Goal: Task Accomplishment & Management: Manage account settings

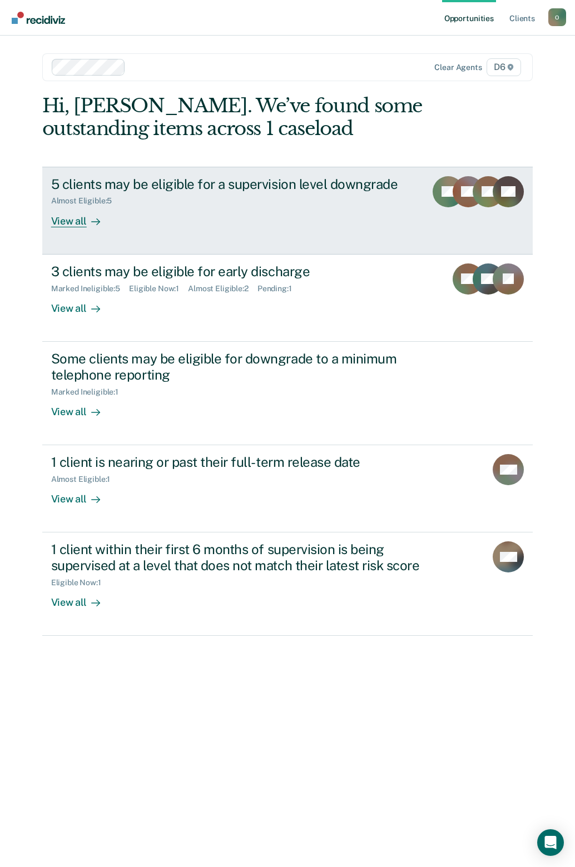
click at [58, 225] on div "View all" at bounding box center [82, 217] width 62 height 22
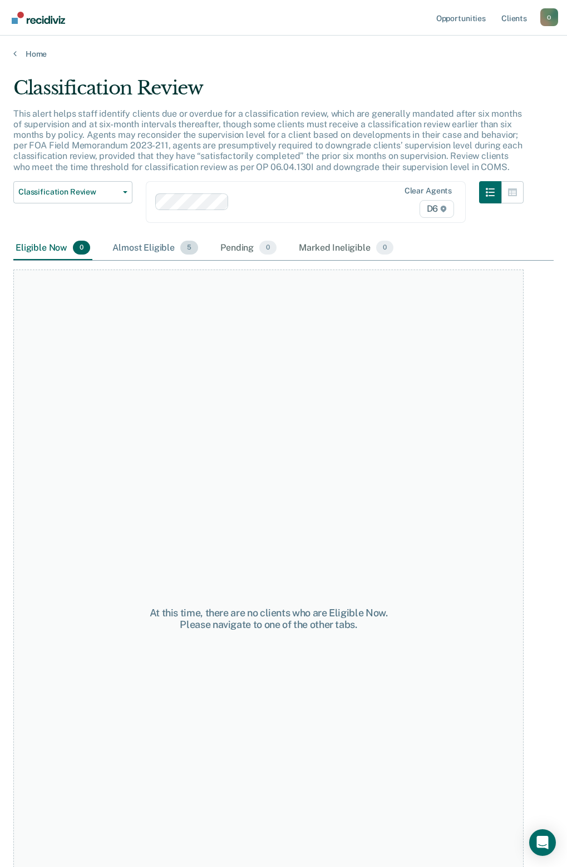
click at [154, 239] on div "Almost Eligible 5" at bounding box center [155, 248] width 90 height 24
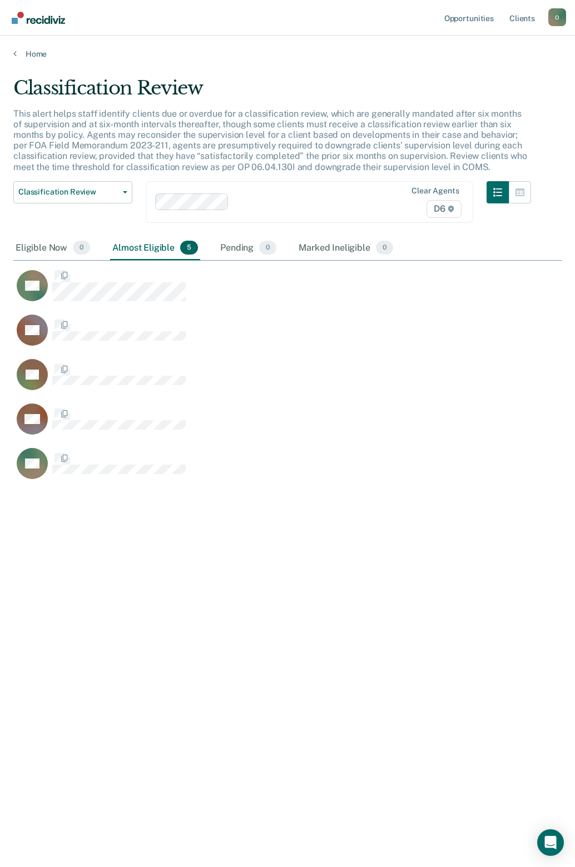
scroll to position [699, 540]
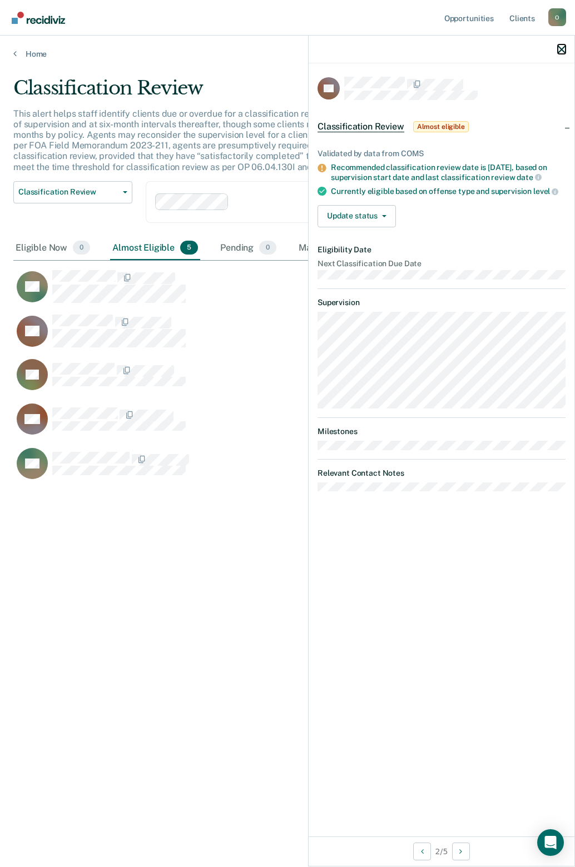
click at [564, 53] on icon "button" at bounding box center [562, 50] width 8 height 8
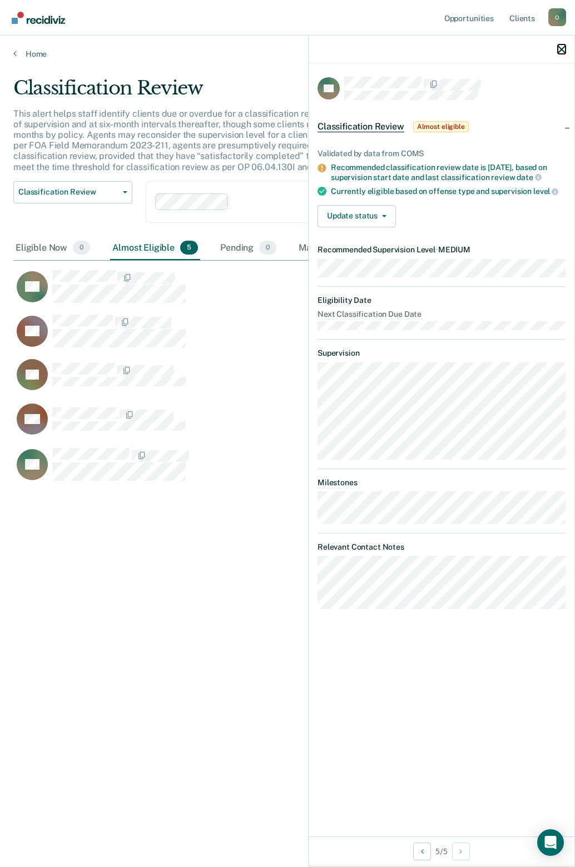
click at [563, 48] on icon "button" at bounding box center [562, 50] width 8 height 8
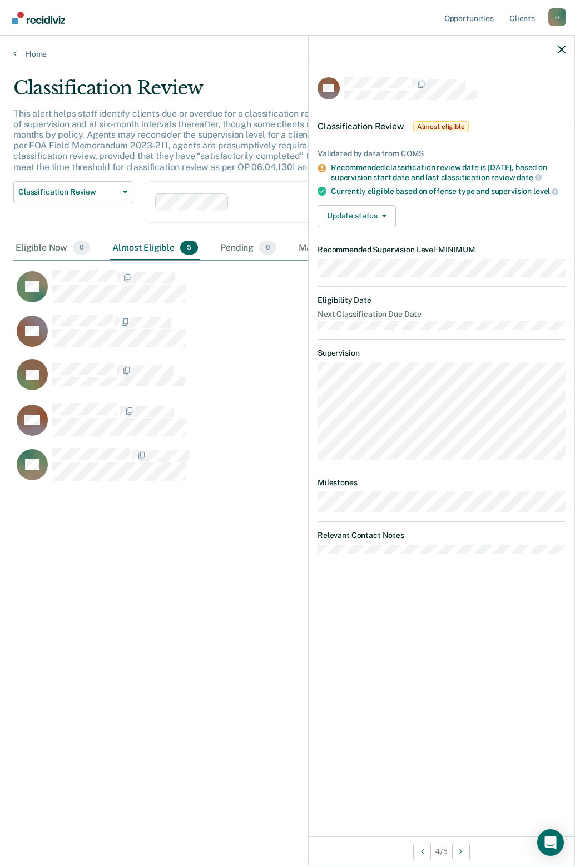
click at [562, 54] on div at bounding box center [442, 50] width 266 height 28
click at [562, 52] on icon "button" at bounding box center [562, 50] width 8 height 8
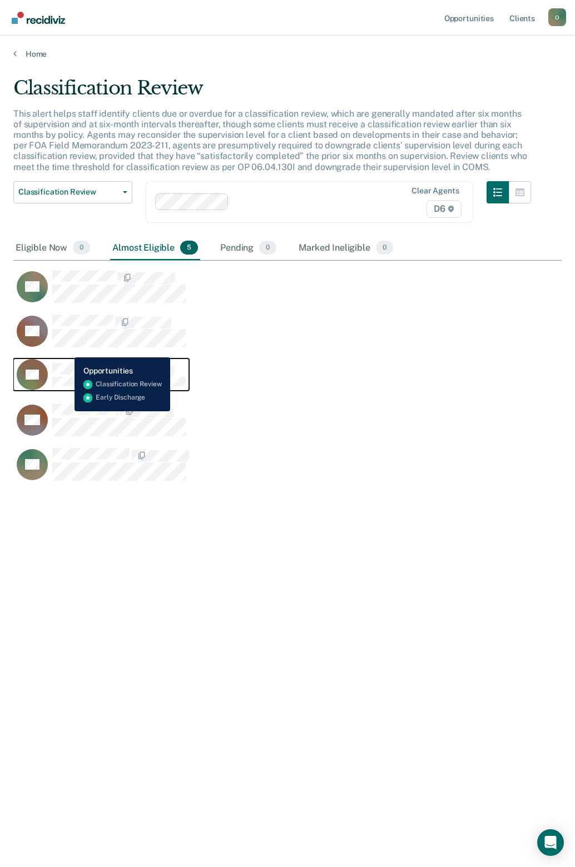
click at [66, 359] on div "KT" at bounding box center [101, 374] width 169 height 31
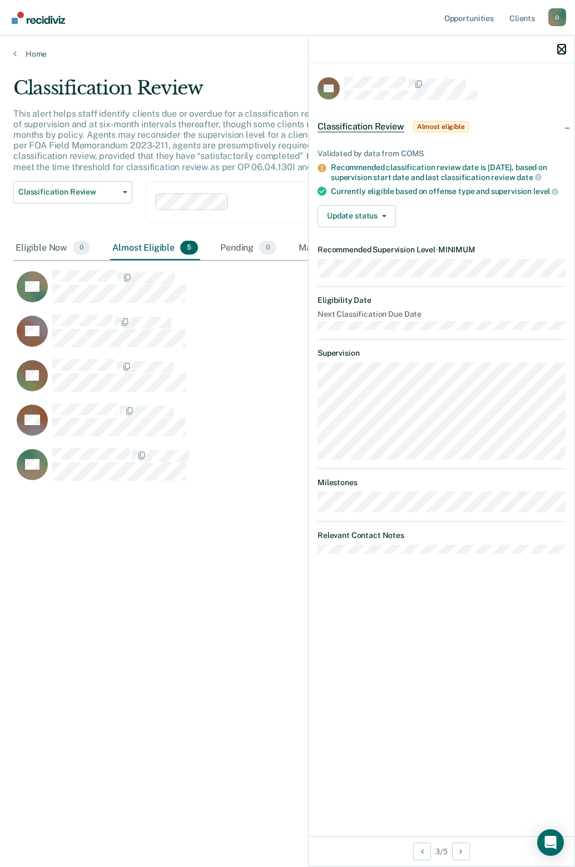
click at [559, 51] on icon "button" at bounding box center [562, 50] width 8 height 8
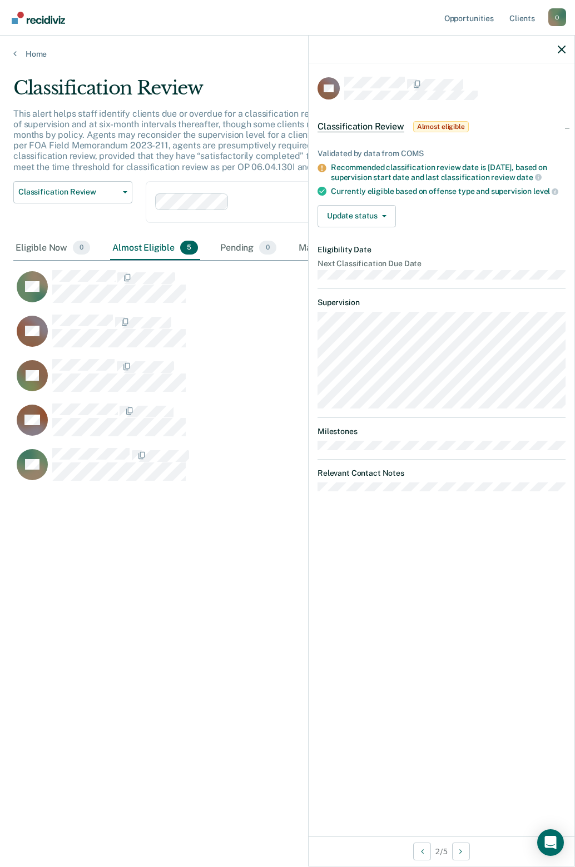
click at [554, 53] on div at bounding box center [442, 50] width 266 height 28
click at [561, 50] on icon "button" at bounding box center [562, 50] width 8 height 8
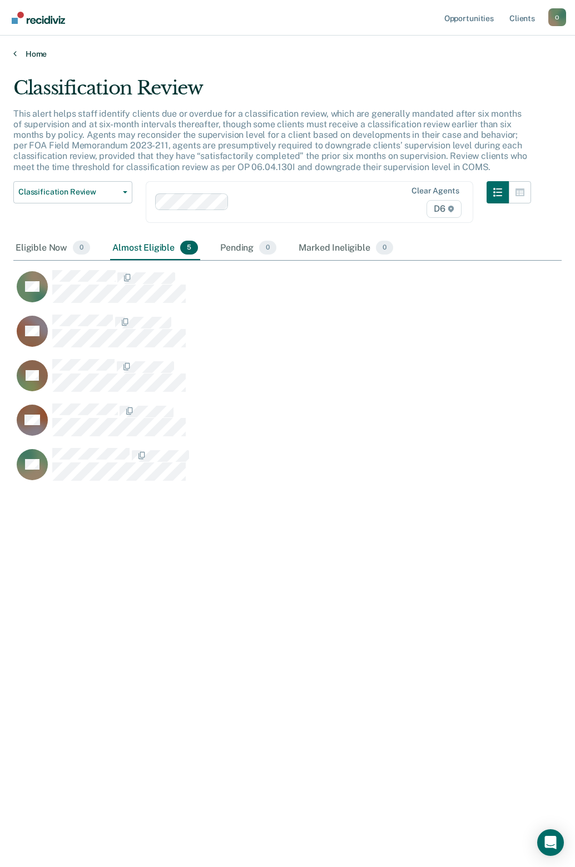
click at [38, 52] on link "Home" at bounding box center [287, 54] width 548 height 10
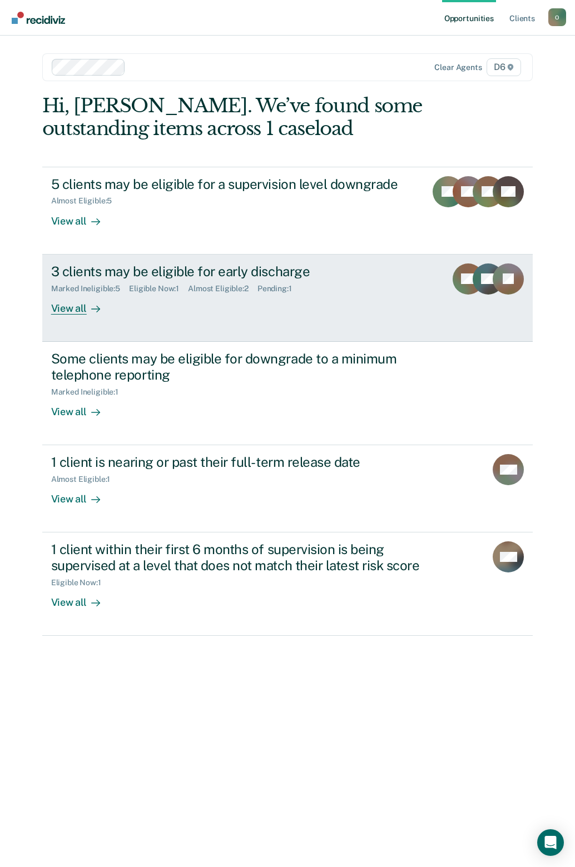
click at [101, 313] on div "View all" at bounding box center [82, 304] width 62 height 22
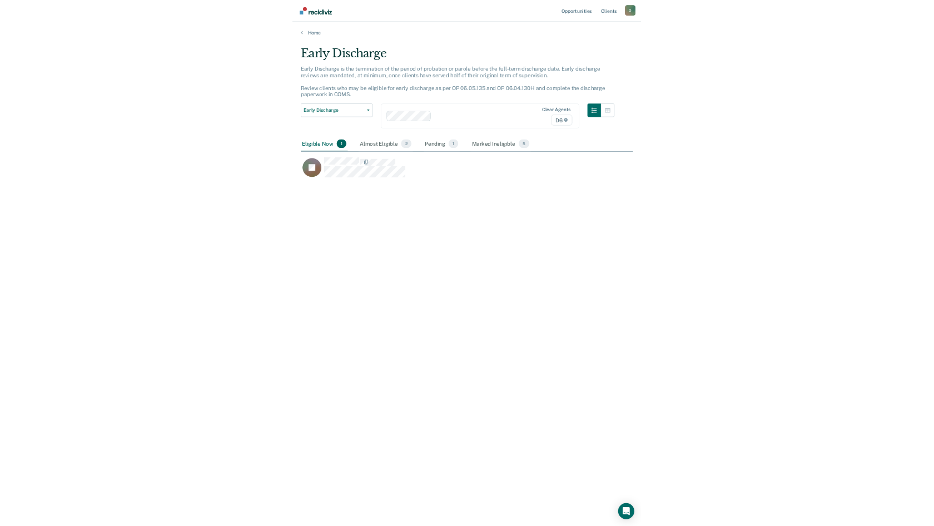
scroll to position [357, 899]
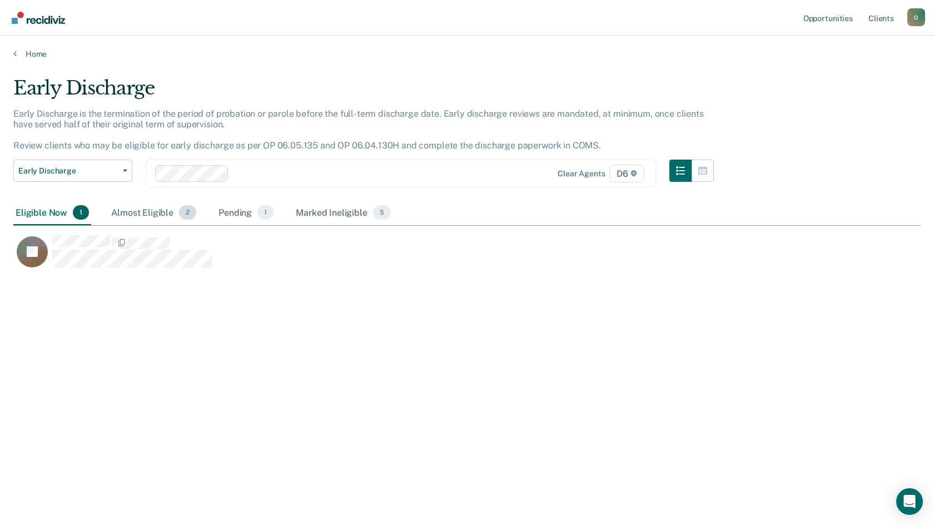
click at [156, 213] on div "Almost Eligible 2" at bounding box center [154, 213] width 90 height 24
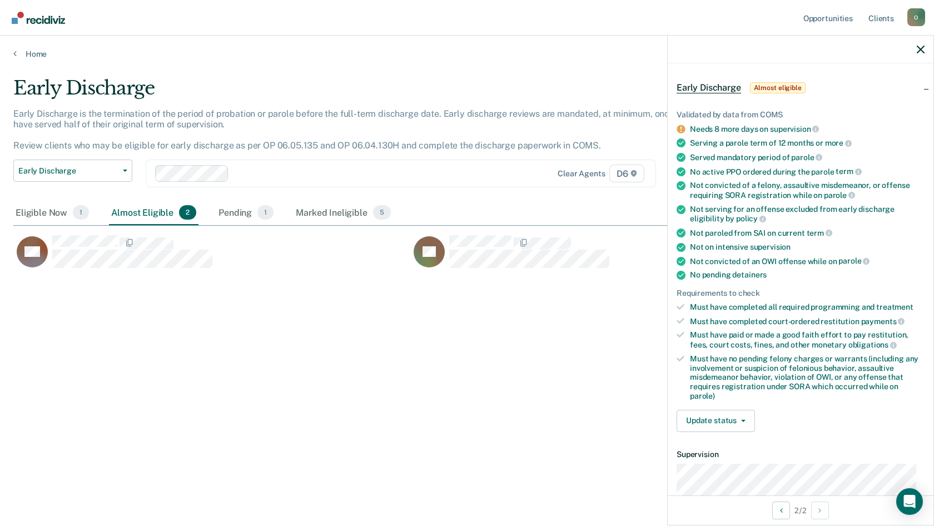
scroll to position [0, 0]
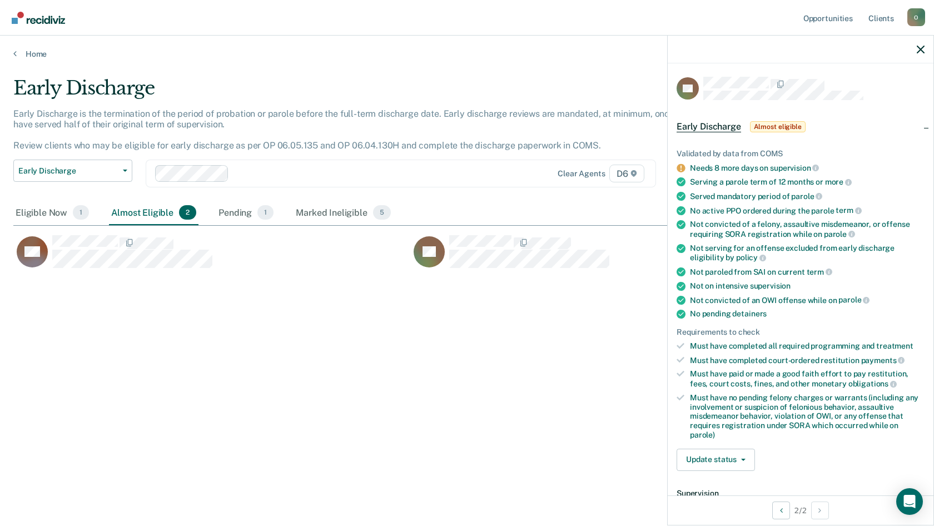
click at [574, 126] on span "Almost eligible" at bounding box center [778, 126] width 56 height 11
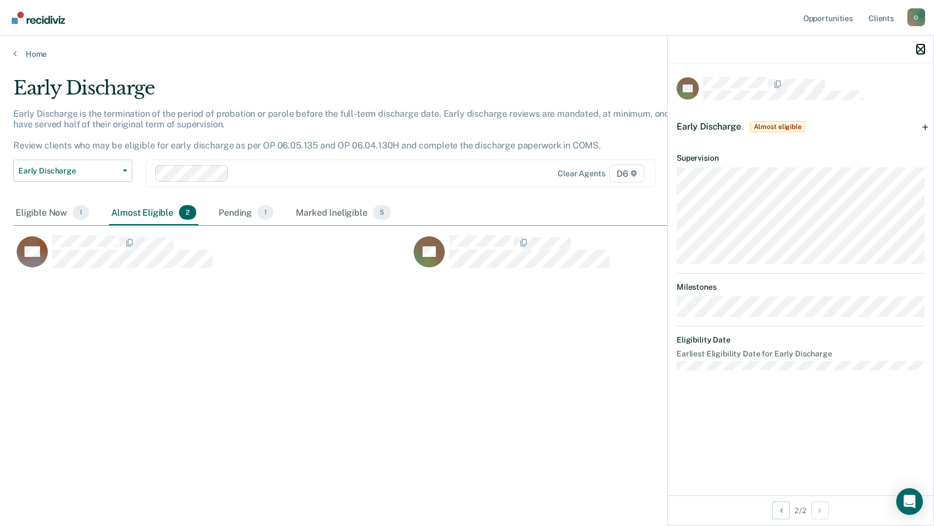
click at [574, 51] on icon "button" at bounding box center [921, 50] width 8 height 8
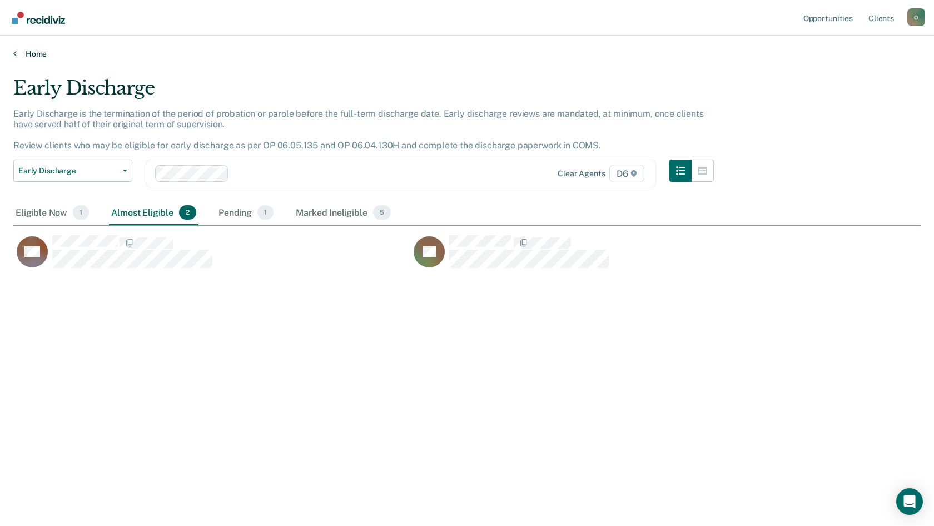
click at [35, 52] on link "Home" at bounding box center [466, 54] width 907 height 10
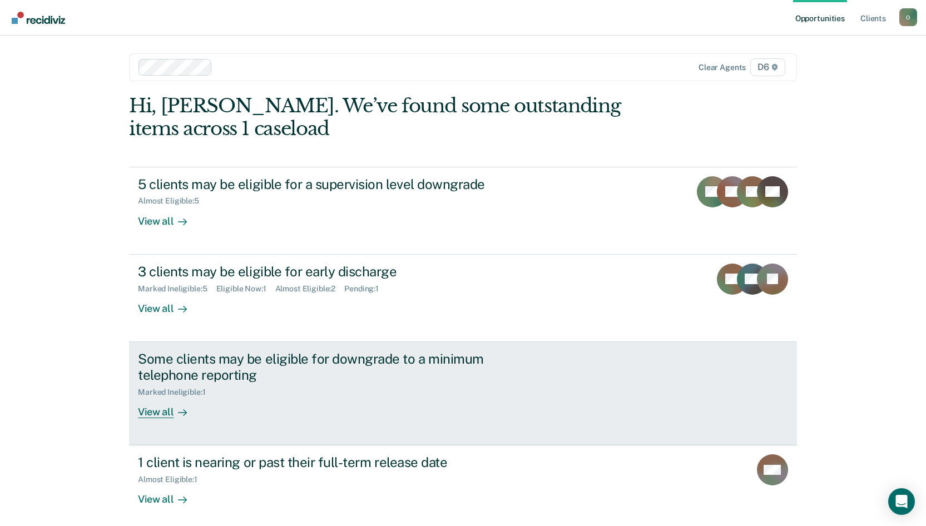
click at [411, 415] on div "Some clients may be eligible for downgrade to a minimum telephone reporting Mar…" at bounding box center [346, 384] width 417 height 67
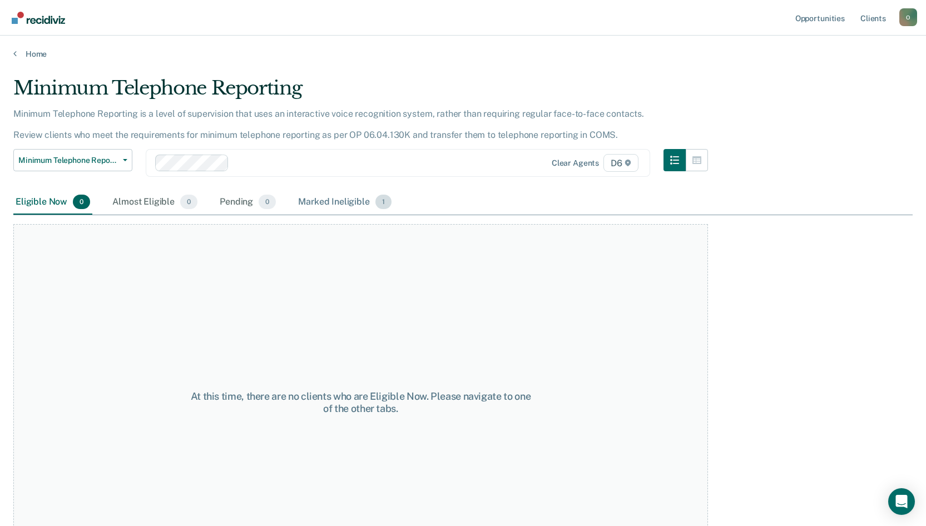
click at [310, 195] on div "Marked Ineligible 1" at bounding box center [345, 202] width 98 height 24
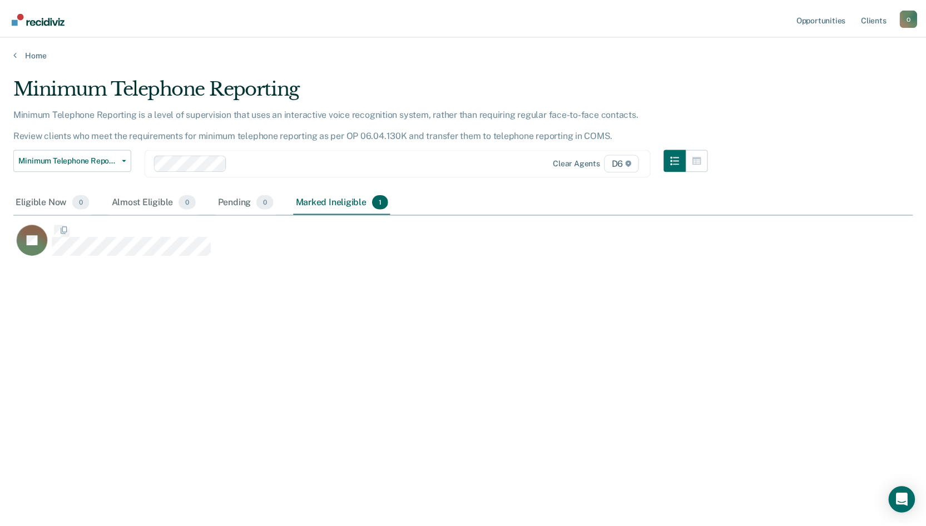
scroll to position [357, 899]
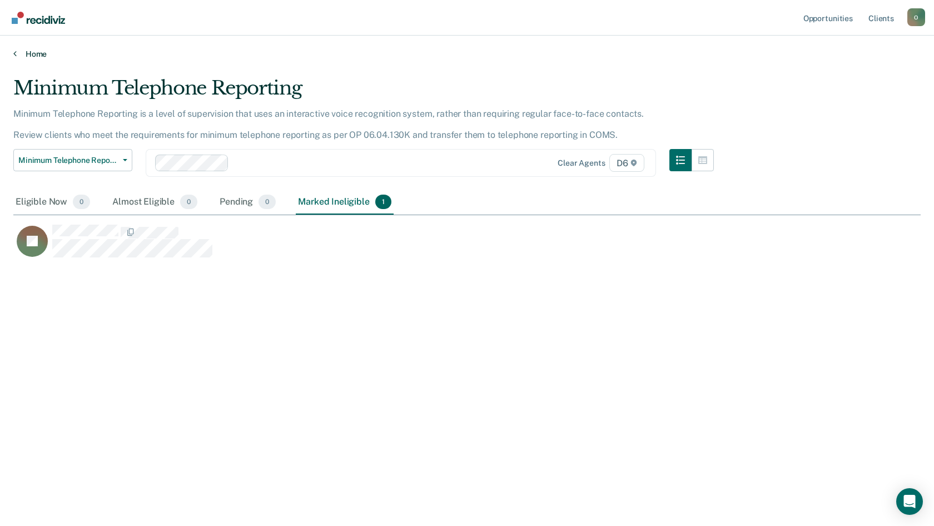
click at [37, 55] on link "Home" at bounding box center [466, 54] width 907 height 10
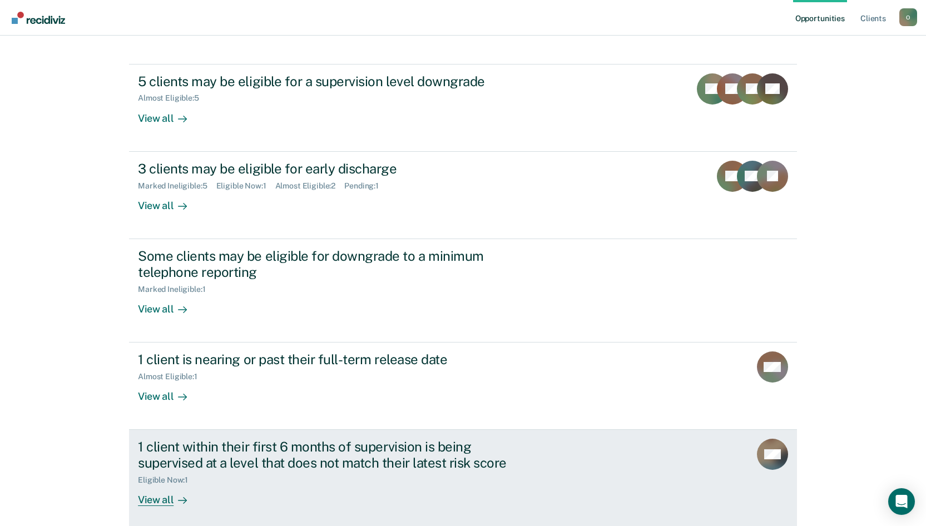
scroll to position [155, 0]
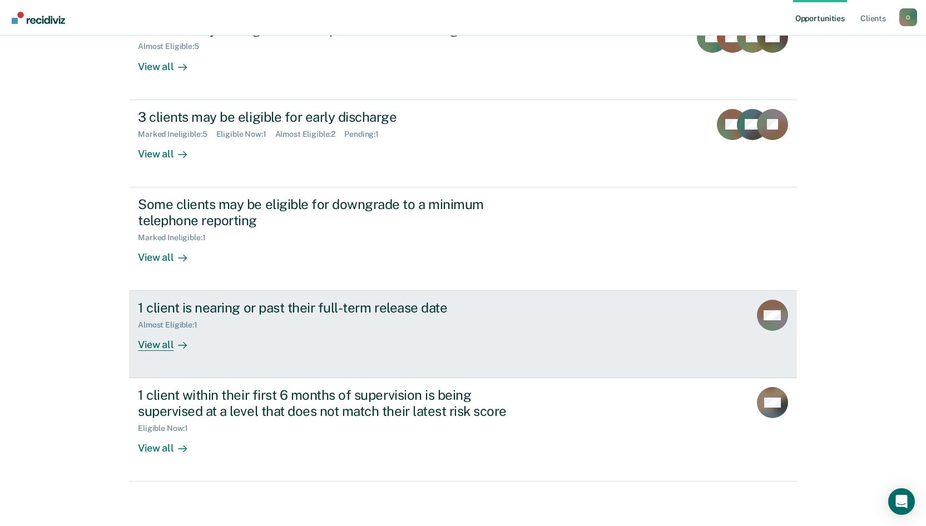
click at [255, 339] on div "1 client is nearing or past their full-term release date Almost Eligible : 1 Vi…" at bounding box center [346, 325] width 417 height 51
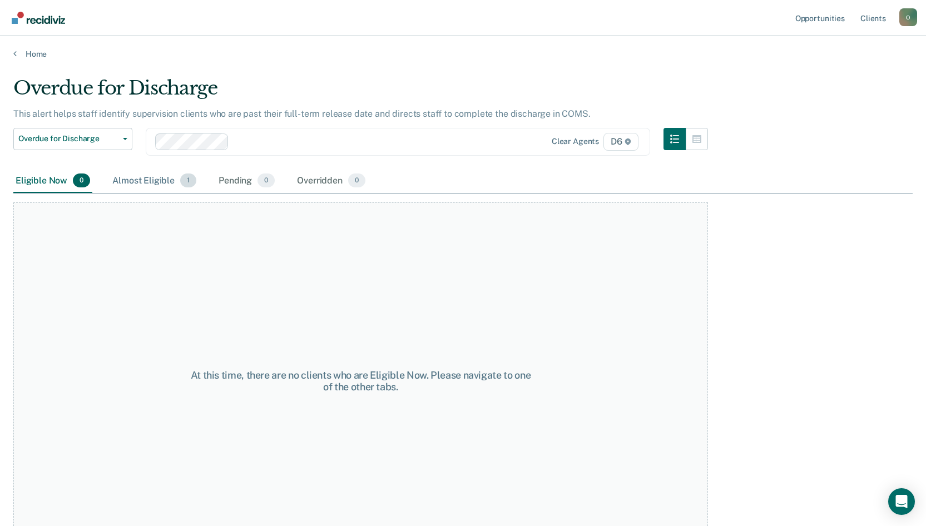
click at [153, 180] on div "Almost Eligible 1" at bounding box center [154, 181] width 88 height 24
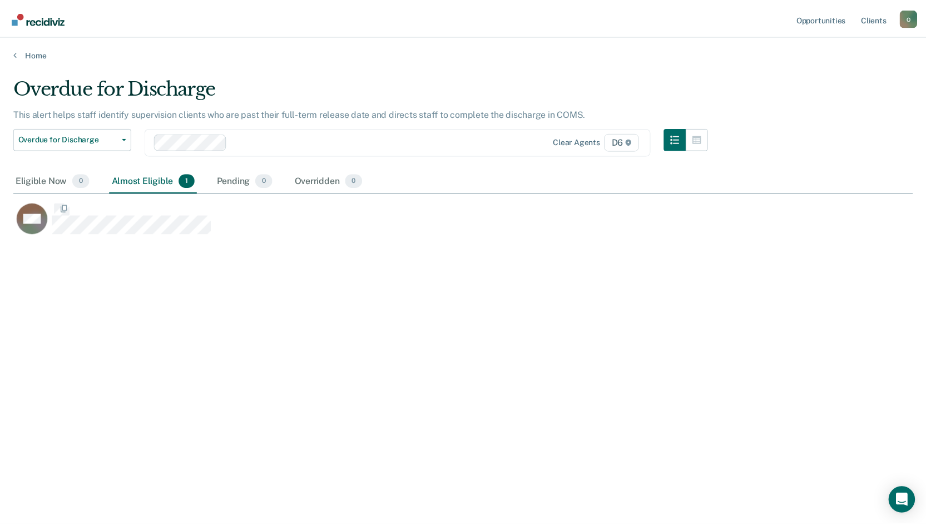
scroll to position [357, 899]
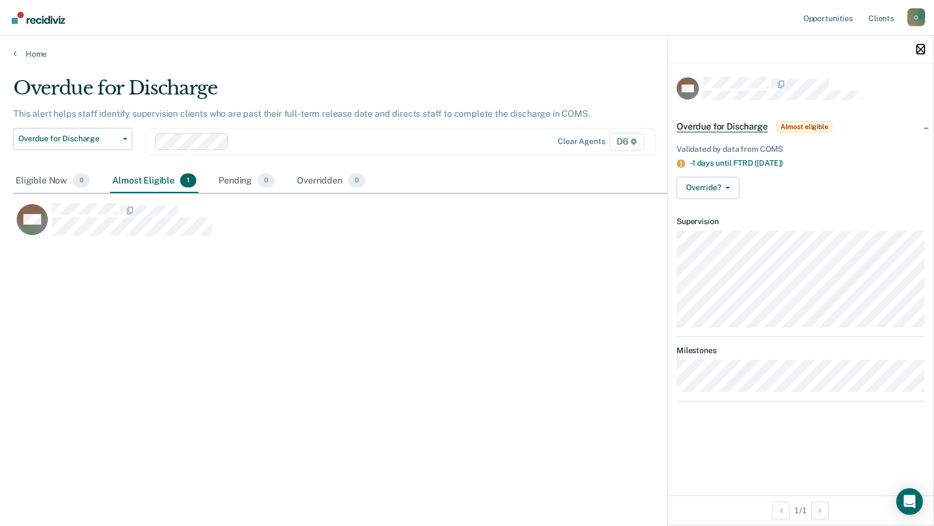
click at [574, 51] on icon "button" at bounding box center [921, 50] width 8 height 8
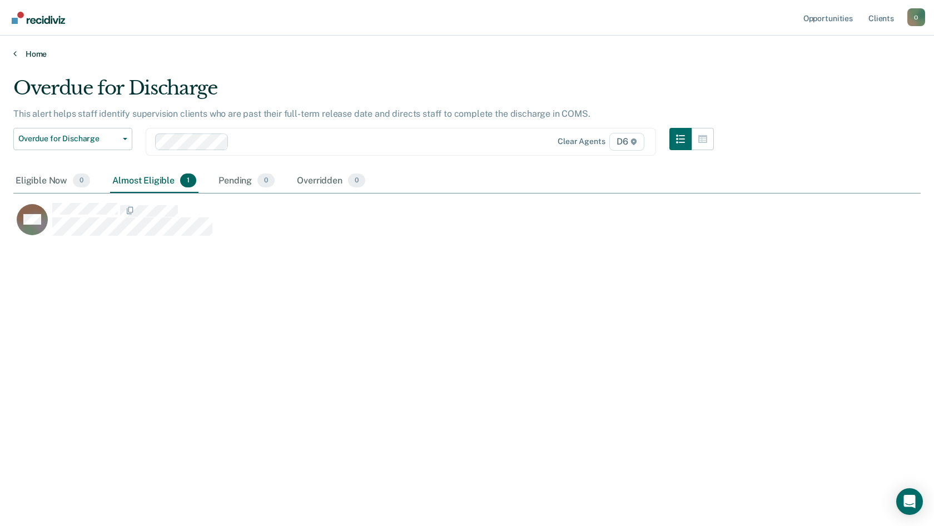
click at [36, 54] on link "Home" at bounding box center [466, 54] width 907 height 10
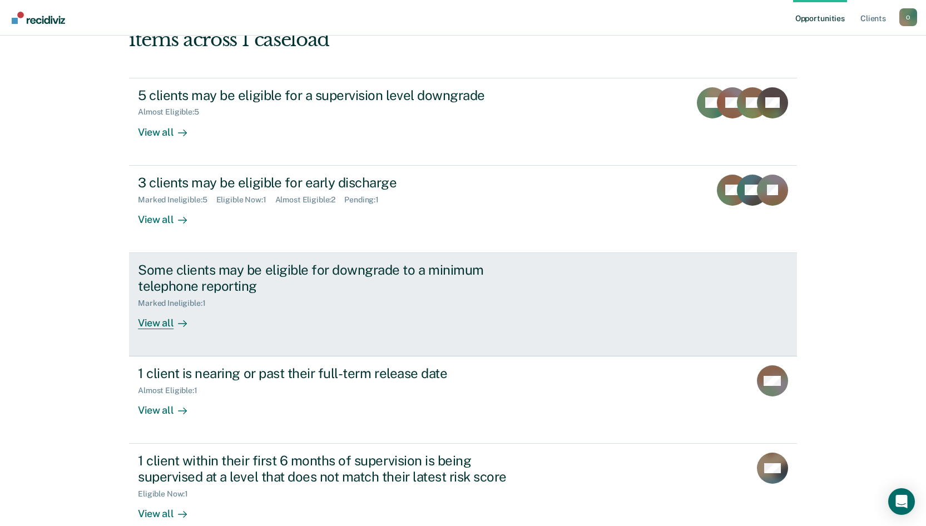
scroll to position [155, 0]
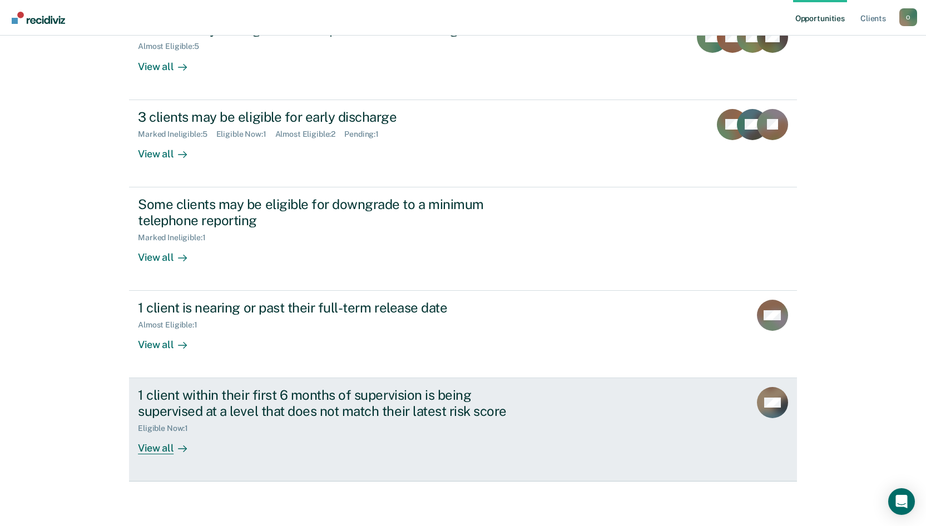
click at [291, 459] on link "1 client within their first 6 months of supervision is being supervised at a le…" at bounding box center [463, 429] width 668 height 103
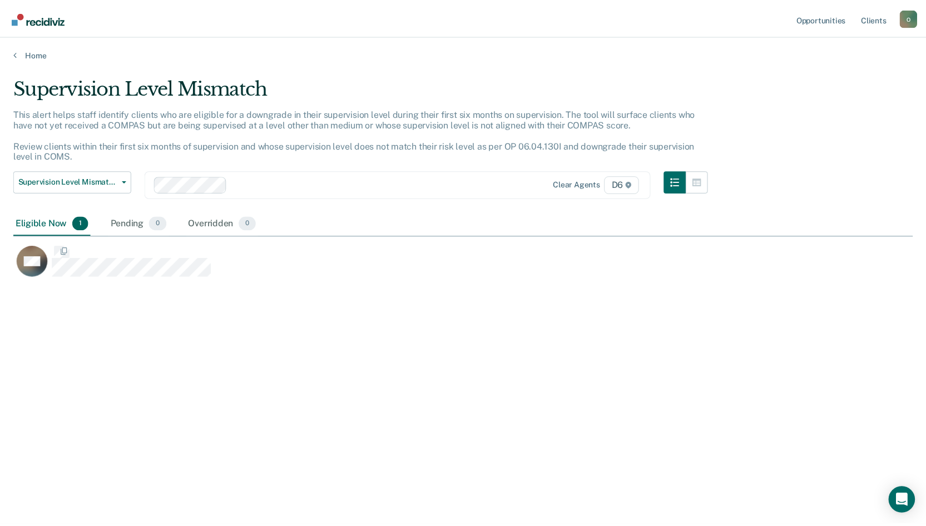
scroll to position [357, 899]
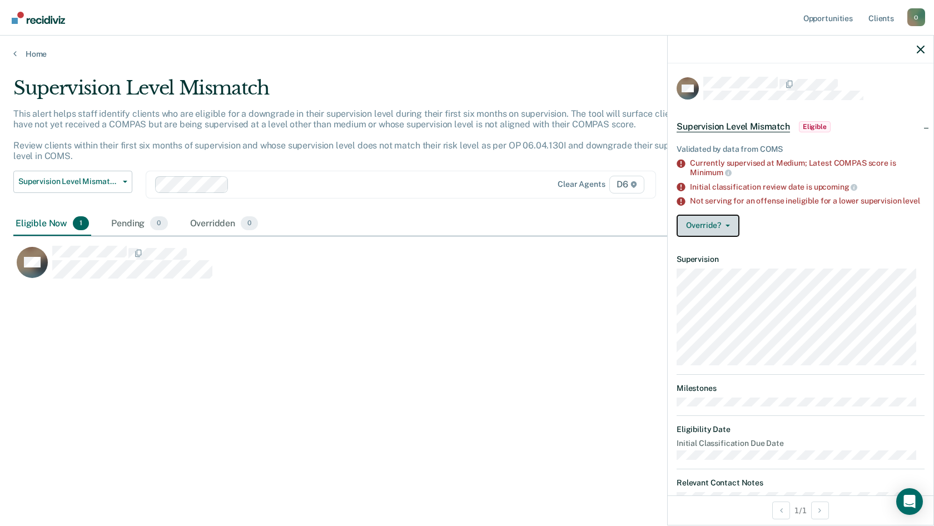
click at [574, 231] on button "Override?" at bounding box center [708, 226] width 63 height 22
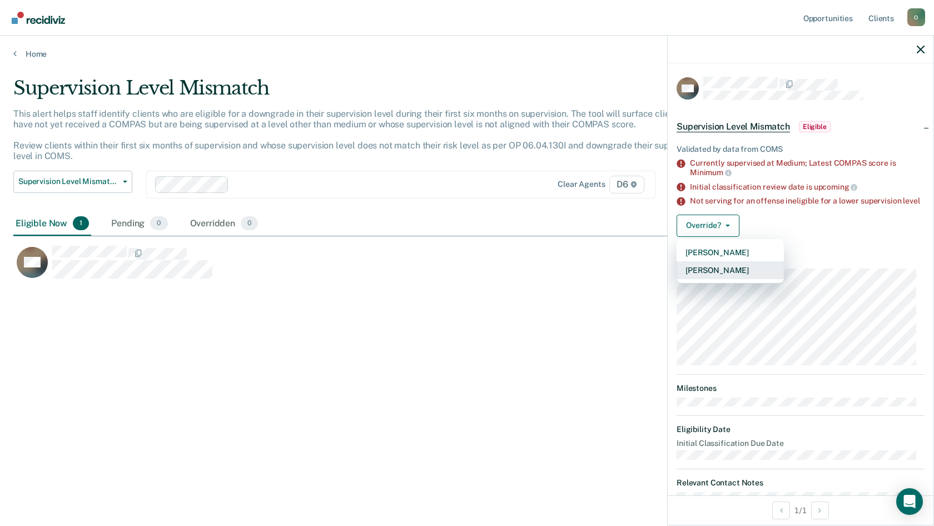
click at [574, 279] on button "[PERSON_NAME]" at bounding box center [730, 270] width 107 height 18
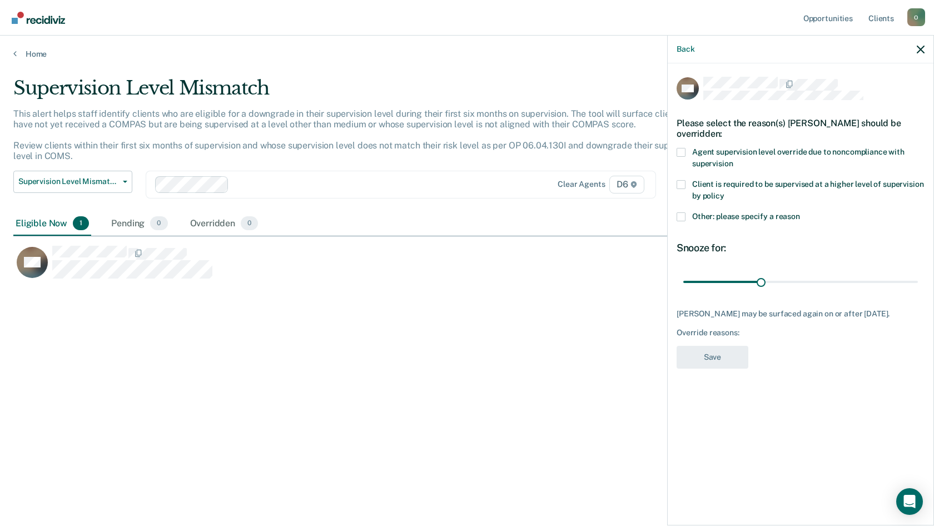
click at [574, 157] on label "Agent supervision level override due to noncompliance with supervision" at bounding box center [801, 159] width 248 height 23
click at [574, 160] on input "Agent supervision level override due to noncompliance with supervision" at bounding box center [733, 160] width 0 height 0
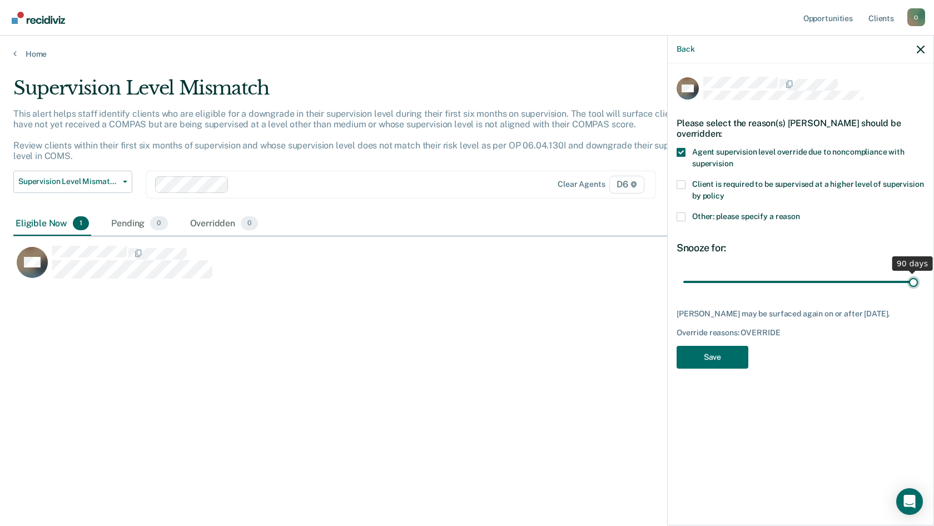
drag, startPoint x: 763, startPoint y: 281, endPoint x: 933, endPoint y: 277, distance: 170.7
type input "90"
click at [574, 277] on input "range" at bounding box center [800, 281] width 235 height 19
click at [574, 367] on button "Save" at bounding box center [713, 357] width 72 height 23
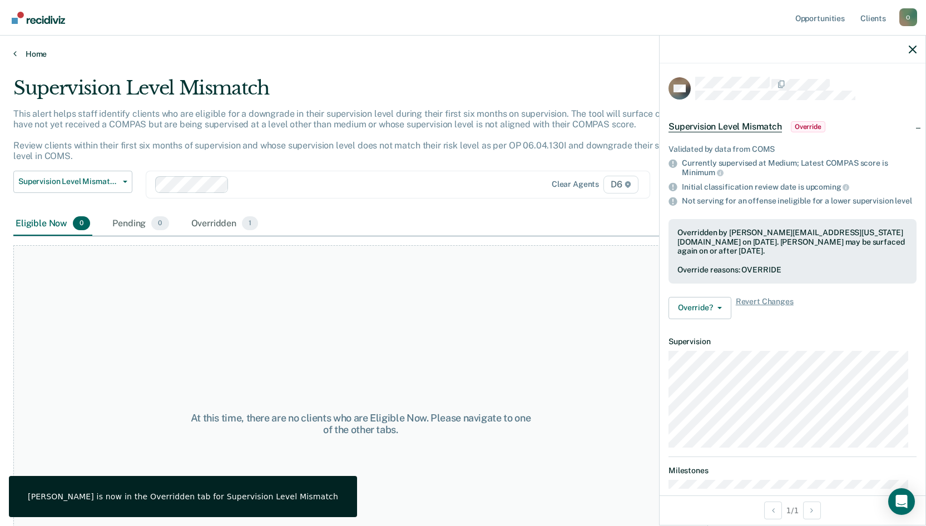
click at [31, 57] on link "Home" at bounding box center [462, 54] width 899 height 10
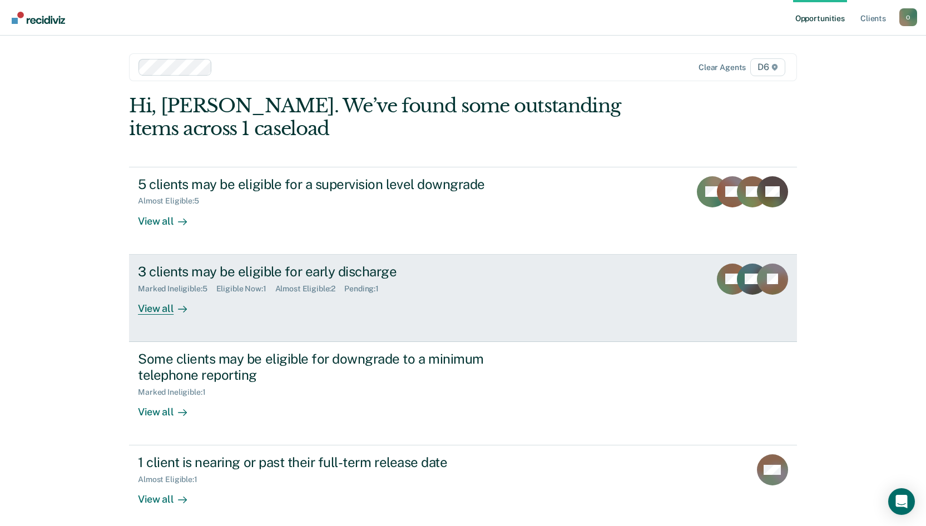
click at [364, 315] on link "3 clients may be eligible for early discharge Marked Ineligible : 5 Eligible No…" at bounding box center [463, 298] width 668 height 87
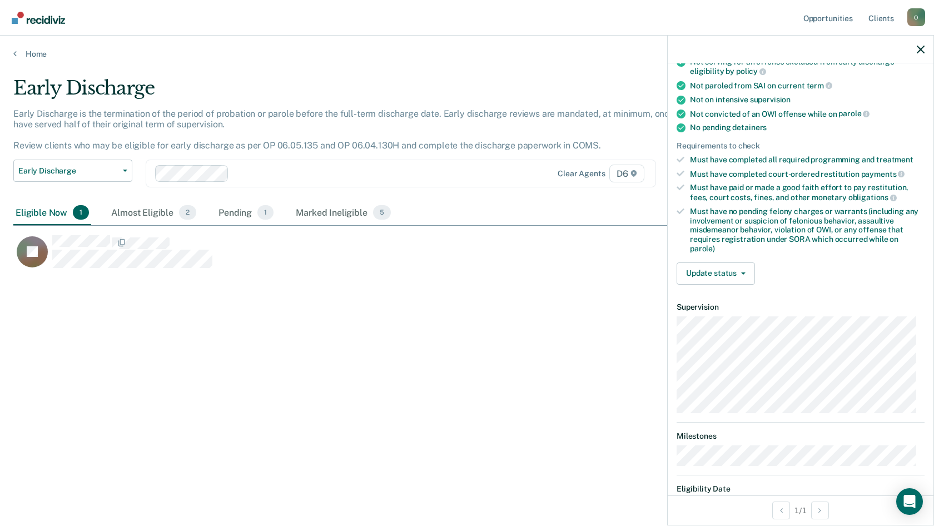
scroll to position [231, 0]
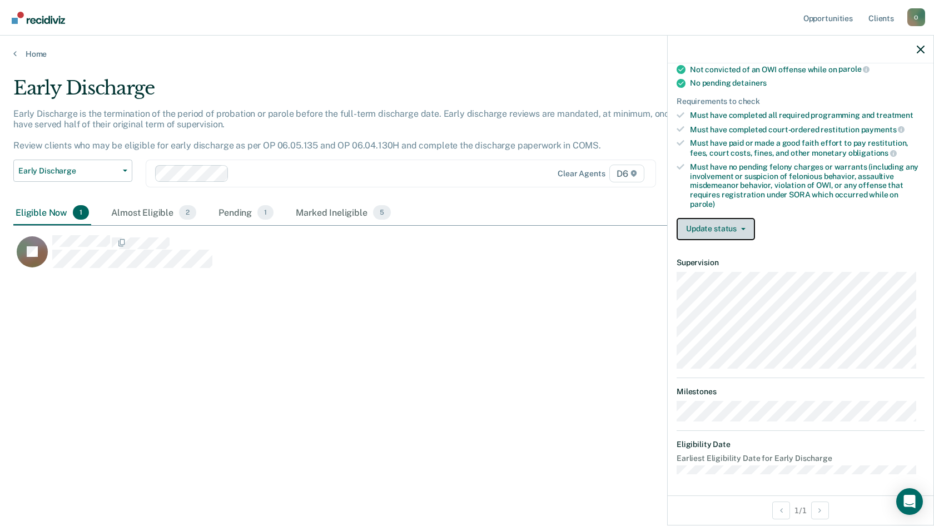
click at [574, 224] on button "Update status" at bounding box center [716, 229] width 78 height 22
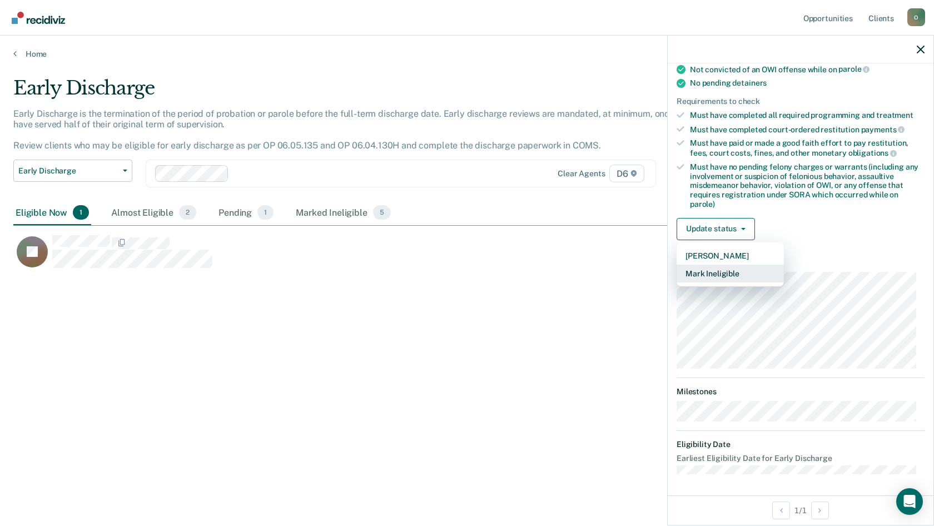
click at [574, 267] on button "Mark Ineligible" at bounding box center [730, 274] width 107 height 18
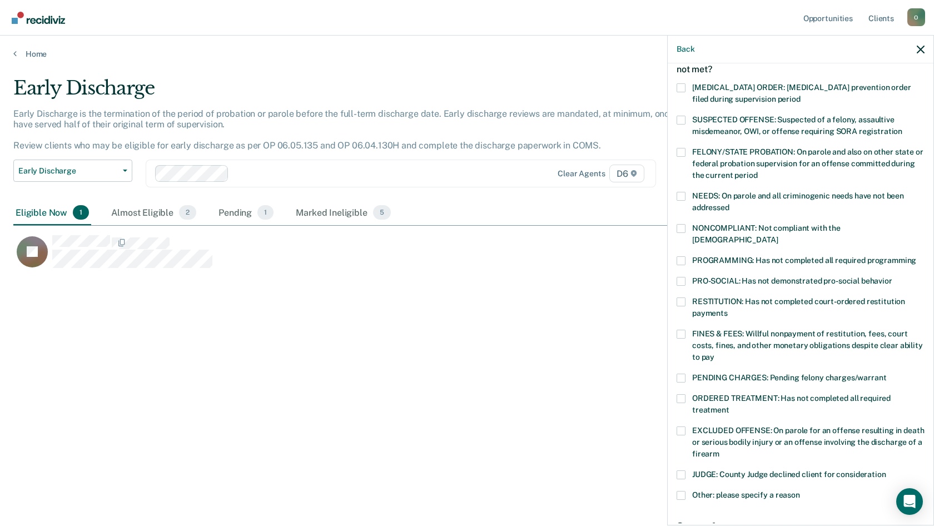
scroll to position [29, 0]
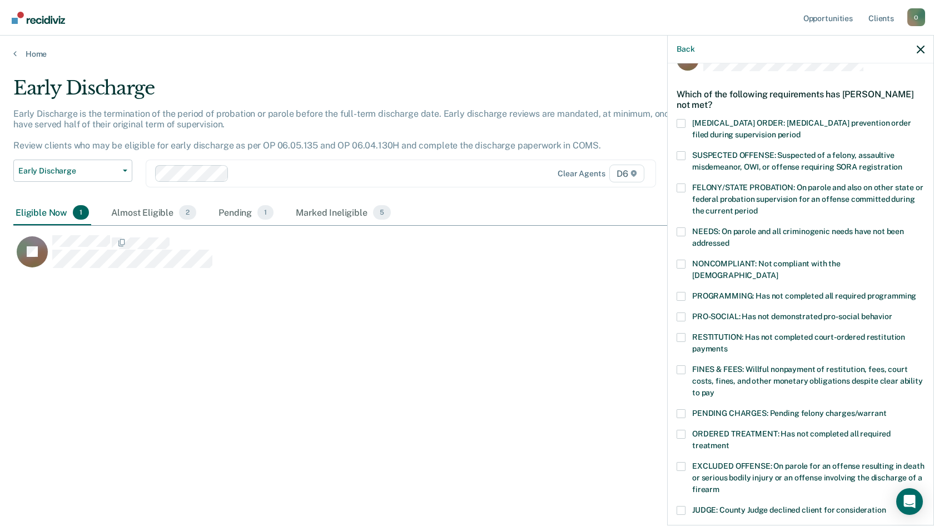
click at [574, 333] on span at bounding box center [681, 337] width 9 height 9
click at [574, 345] on input "RESTITUTION: Has not completed court-ordered restitution payments" at bounding box center [728, 345] width 0 height 0
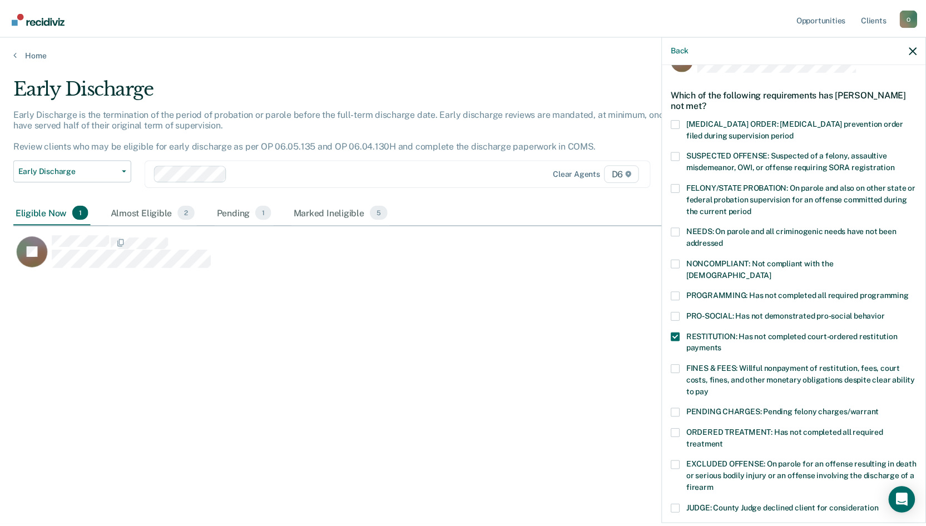
scroll to position [196, 0]
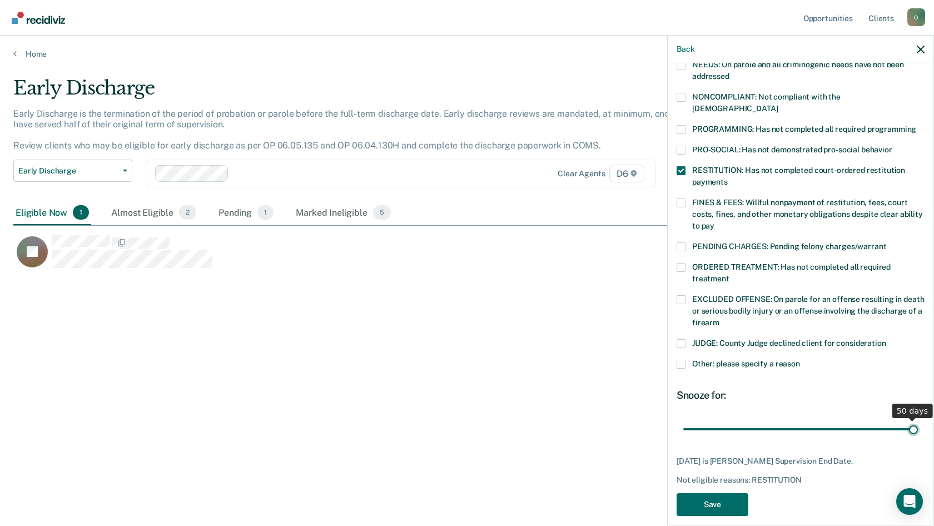
drag, startPoint x: 824, startPoint y: 426, endPoint x: 922, endPoint y: 396, distance: 102.9
type input "50"
click at [574, 419] on input "range" at bounding box center [800, 428] width 235 height 19
click at [574, 498] on button "Save" at bounding box center [713, 504] width 72 height 23
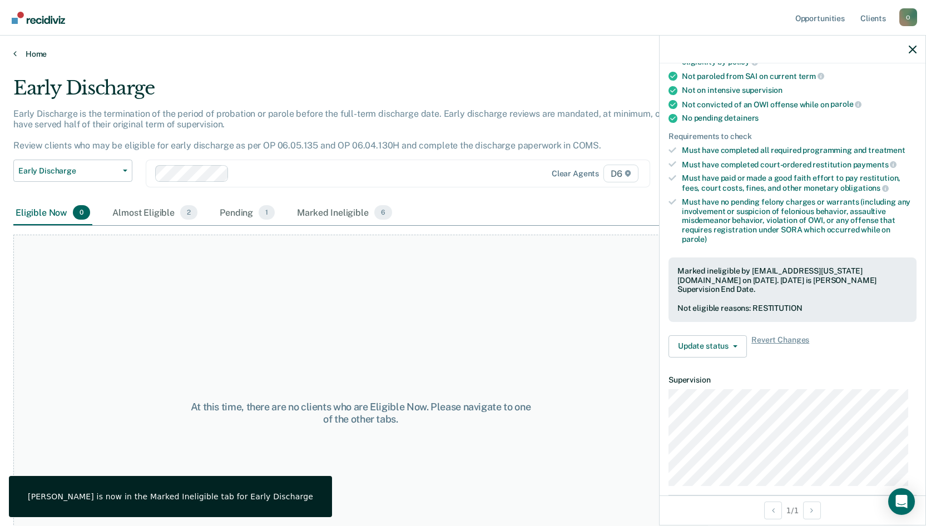
click at [29, 52] on link "Home" at bounding box center [462, 54] width 899 height 10
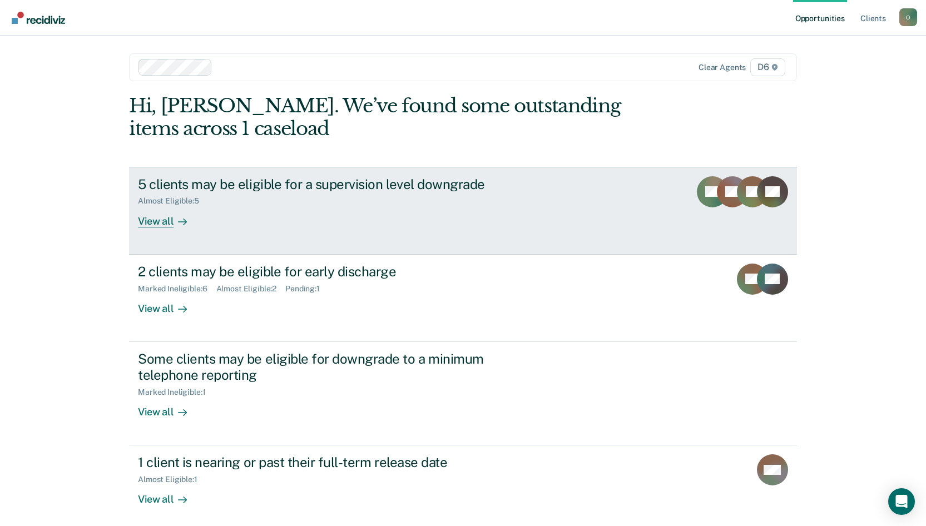
click at [220, 213] on div "5 clients may be eligible for a supervision level downgrade Almost Eligible : 5…" at bounding box center [346, 201] width 417 height 51
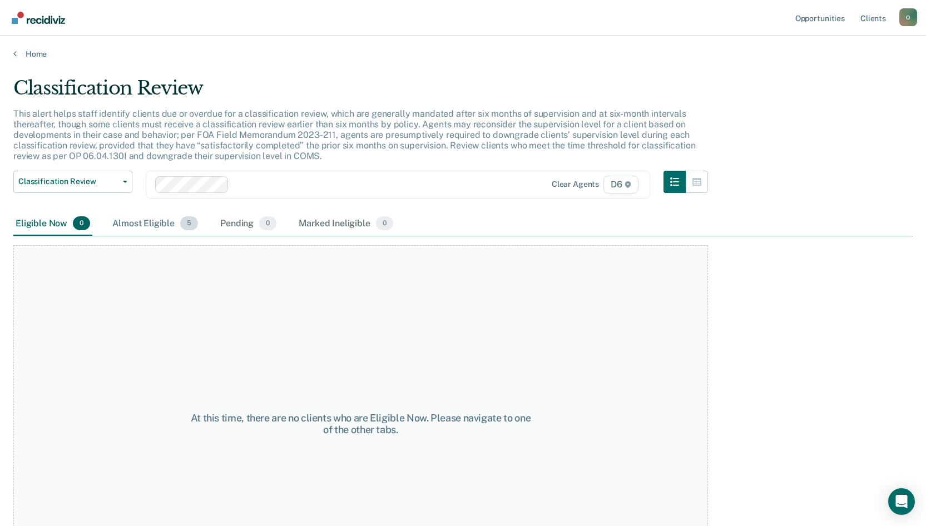
click at [143, 228] on div "Almost Eligible 5" at bounding box center [155, 224] width 90 height 24
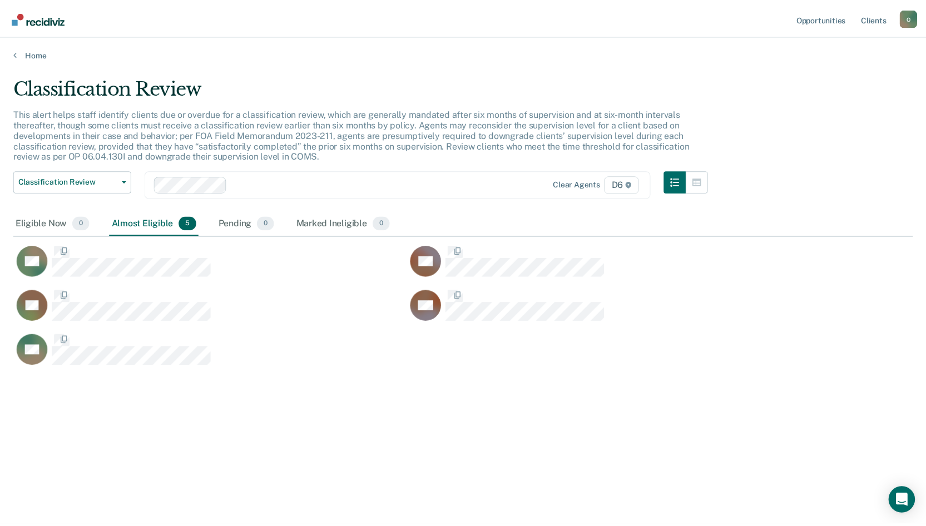
scroll to position [357, 899]
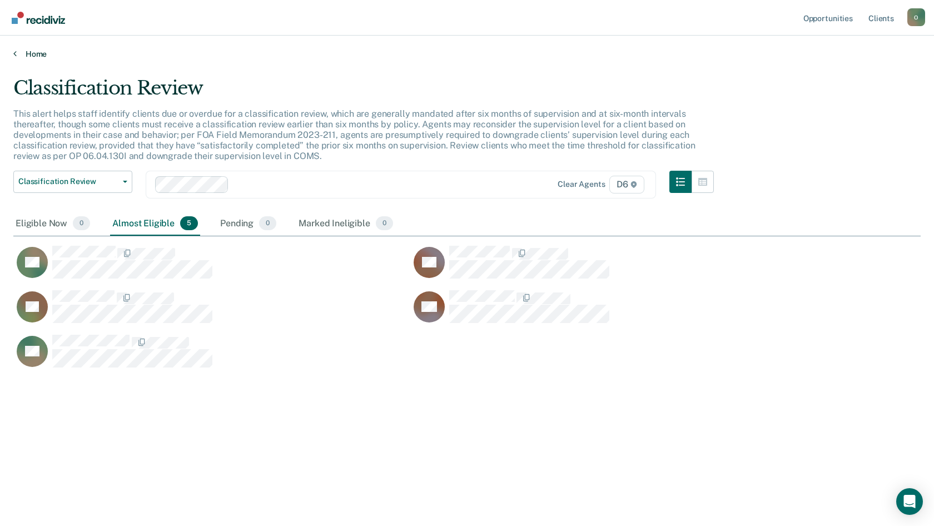
click at [32, 58] on link "Home" at bounding box center [466, 54] width 907 height 10
